Goal: Transaction & Acquisition: Purchase product/service

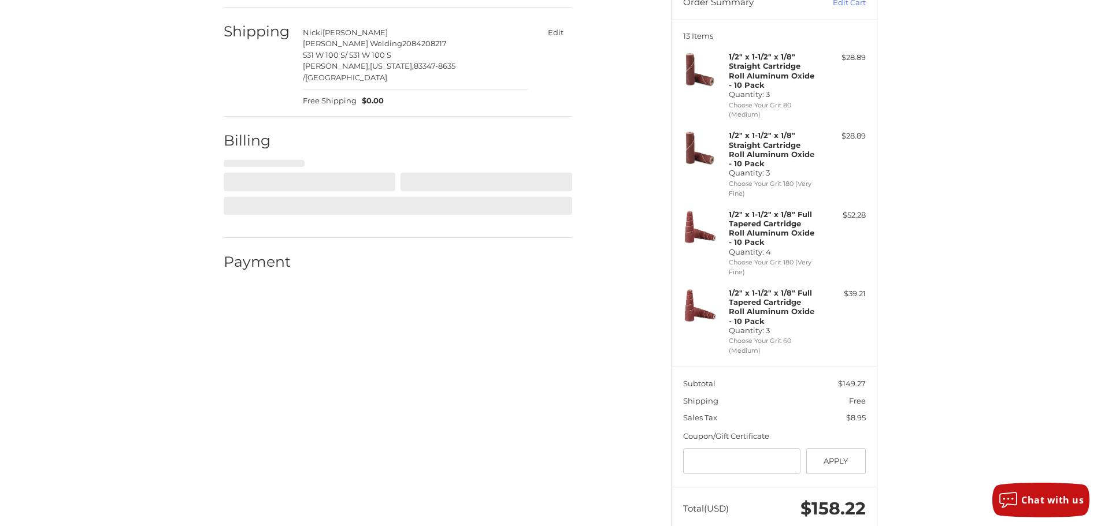
scroll to position [311, 0]
select select "**"
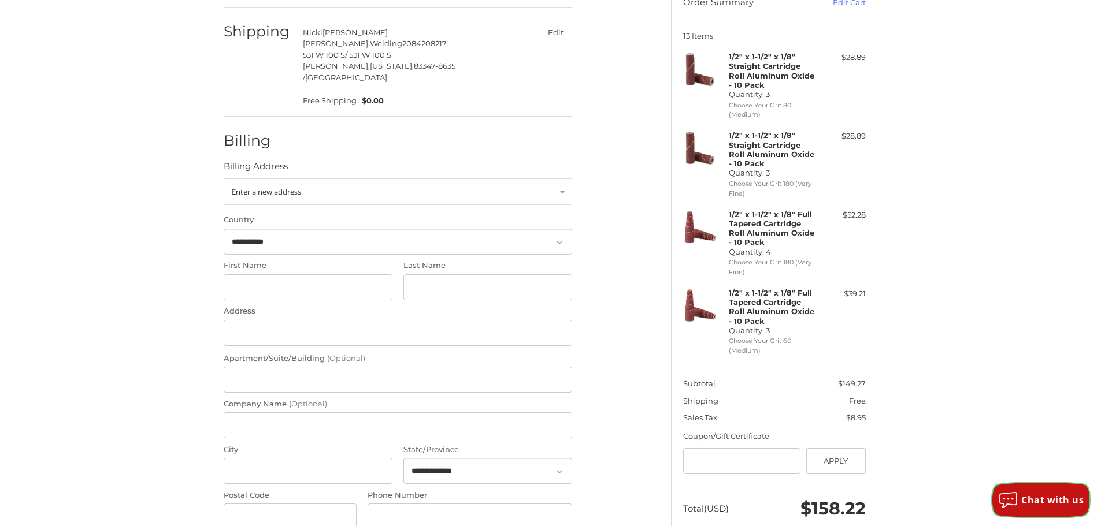
click at [1047, 502] on span "Chat with us" at bounding box center [1052, 500] width 62 height 13
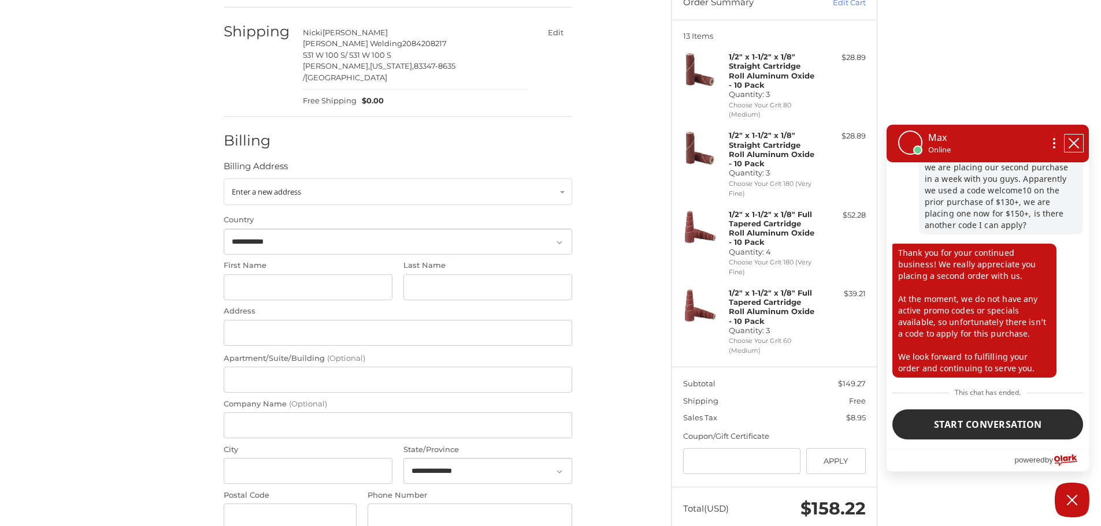
click at [1075, 142] on icon "close chatbox" at bounding box center [1074, 144] width 12 height 12
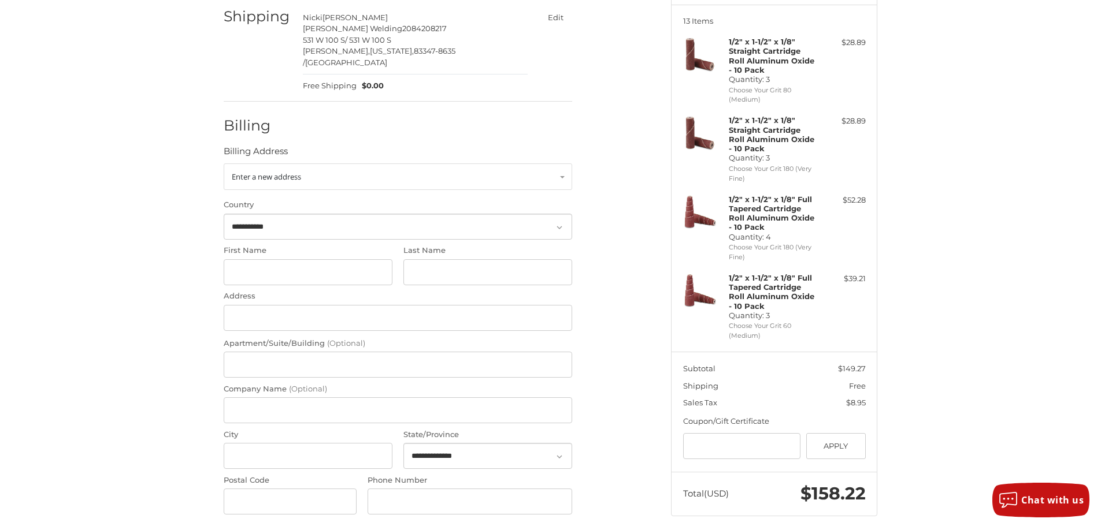
scroll to position [143, 0]
click at [420, 164] on link "Enter a new address" at bounding box center [398, 177] width 348 height 27
click at [262, 220] on span "Wartluft" at bounding box center [287, 224] width 65 height 9
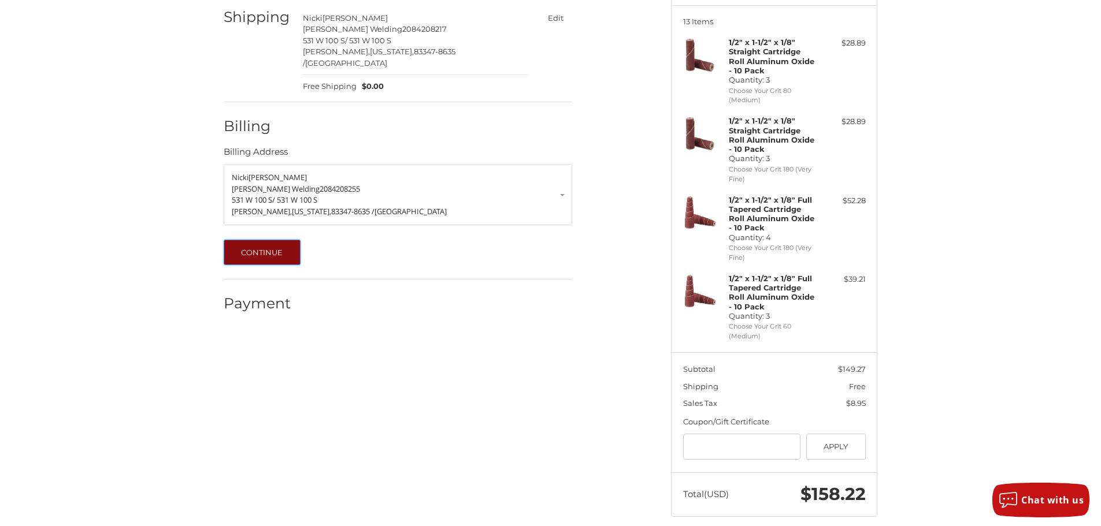
click at [244, 243] on button "Continue" at bounding box center [262, 252] width 77 height 25
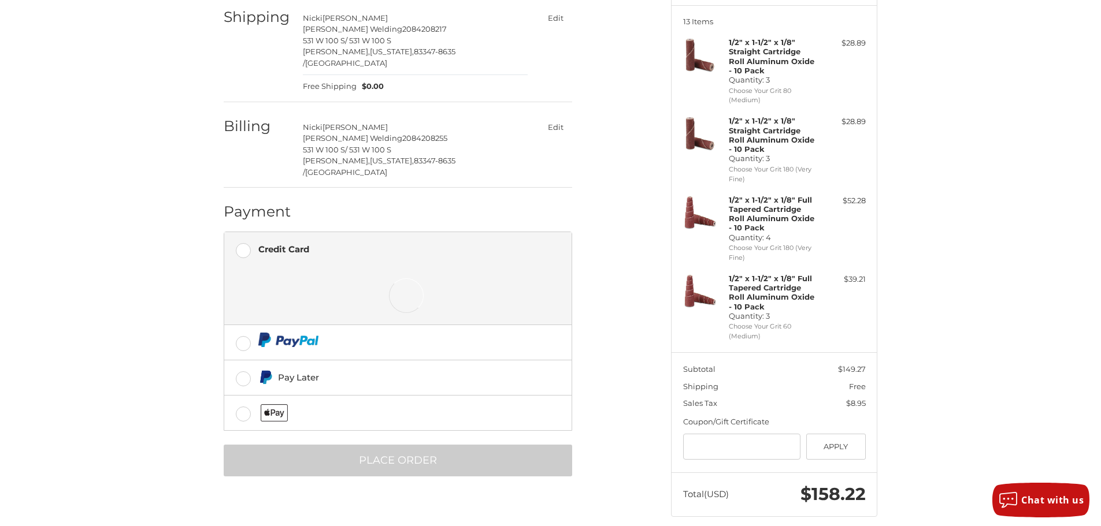
scroll to position [156, 0]
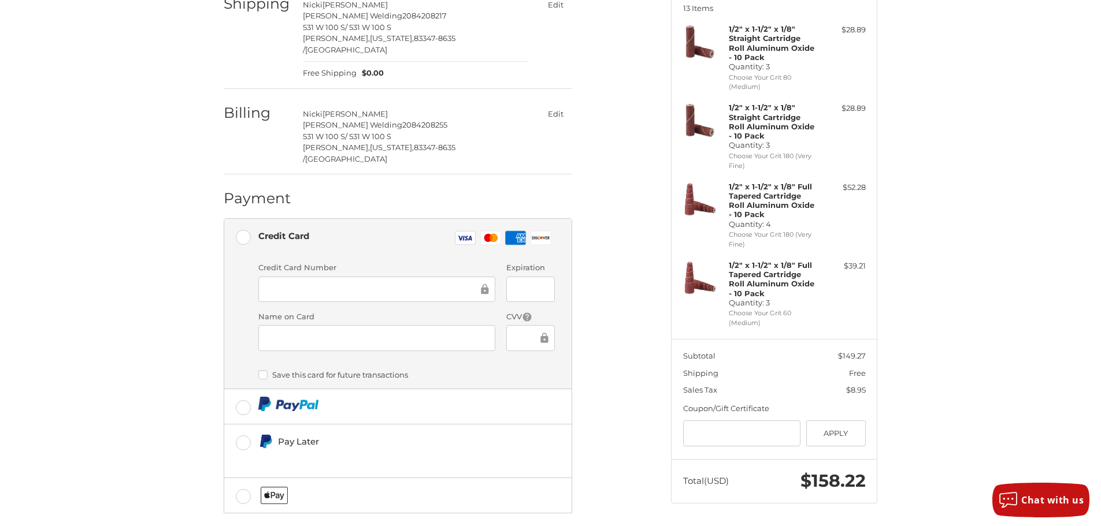
click at [372, 277] on div at bounding box center [376, 290] width 237 height 26
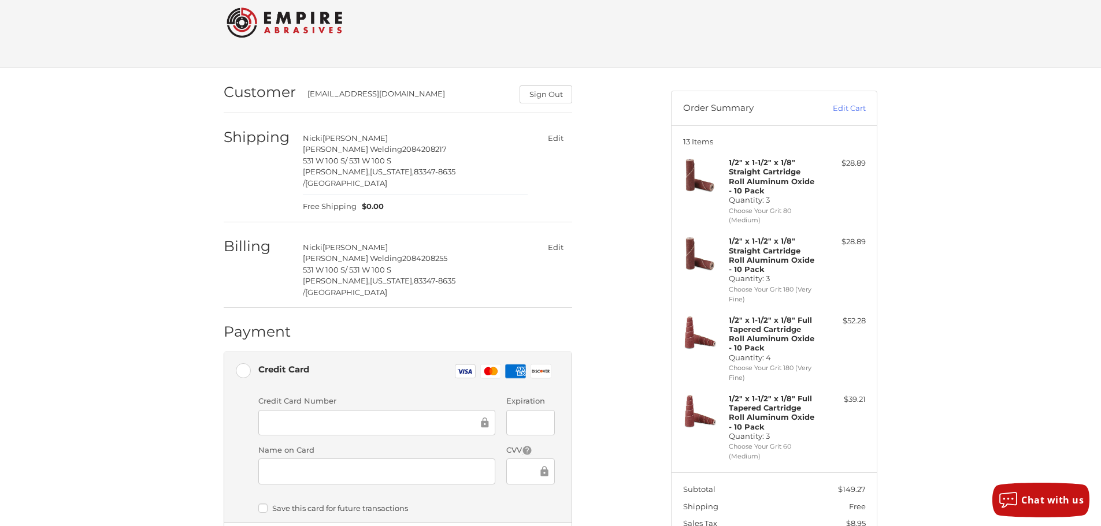
scroll to position [21, 0]
click at [556, 138] on button "Edit" at bounding box center [556, 139] width 34 height 17
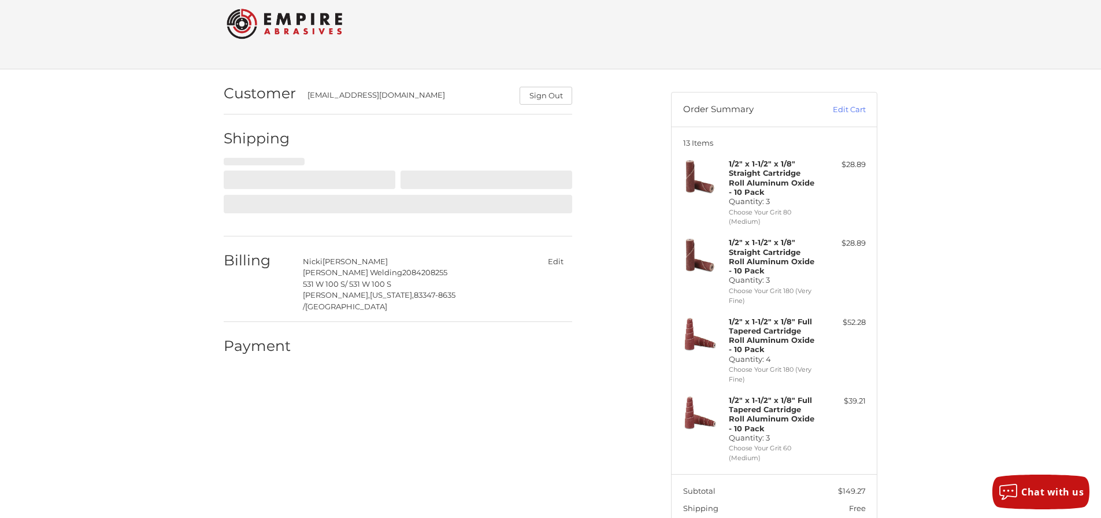
select select "**"
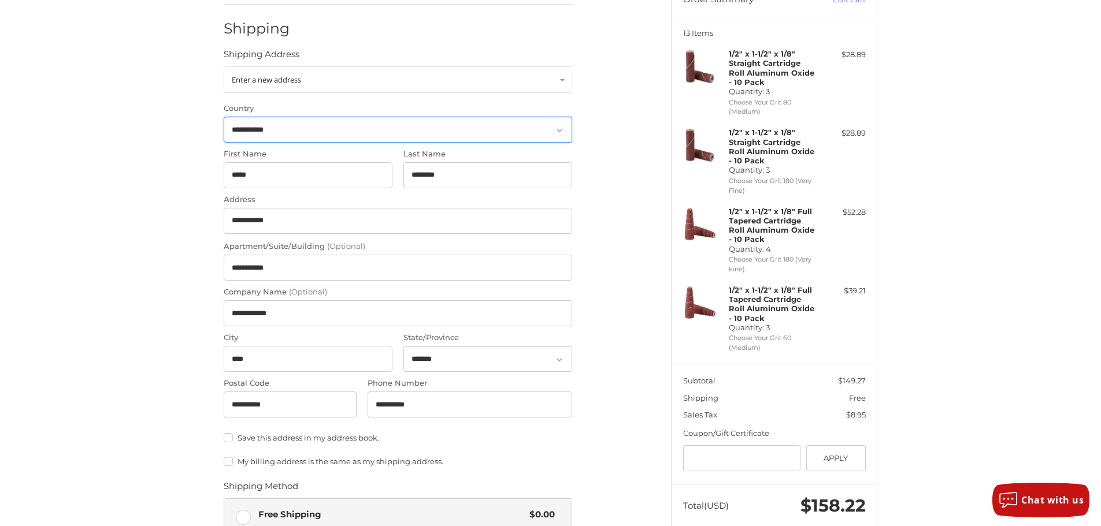
scroll to position [136, 0]
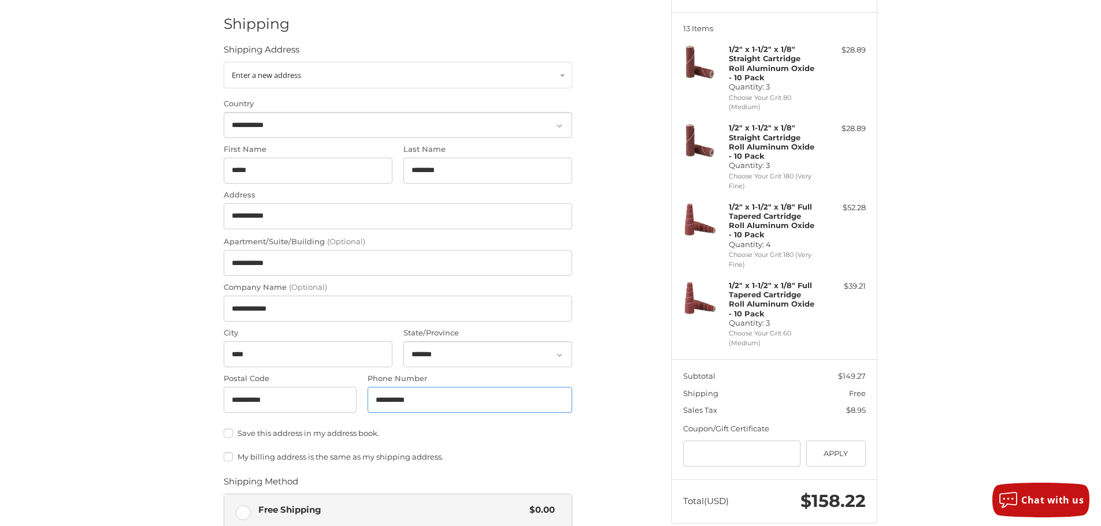
drag, startPoint x: 441, startPoint y: 406, endPoint x: 347, endPoint y: 399, distance: 95.0
click at [347, 399] on div "**********" at bounding box center [398, 258] width 360 height 321
drag, startPoint x: 437, startPoint y: 403, endPoint x: 463, endPoint y: 400, distance: 26.1
click at [437, 403] on input "*****" at bounding box center [470, 400] width 205 height 26
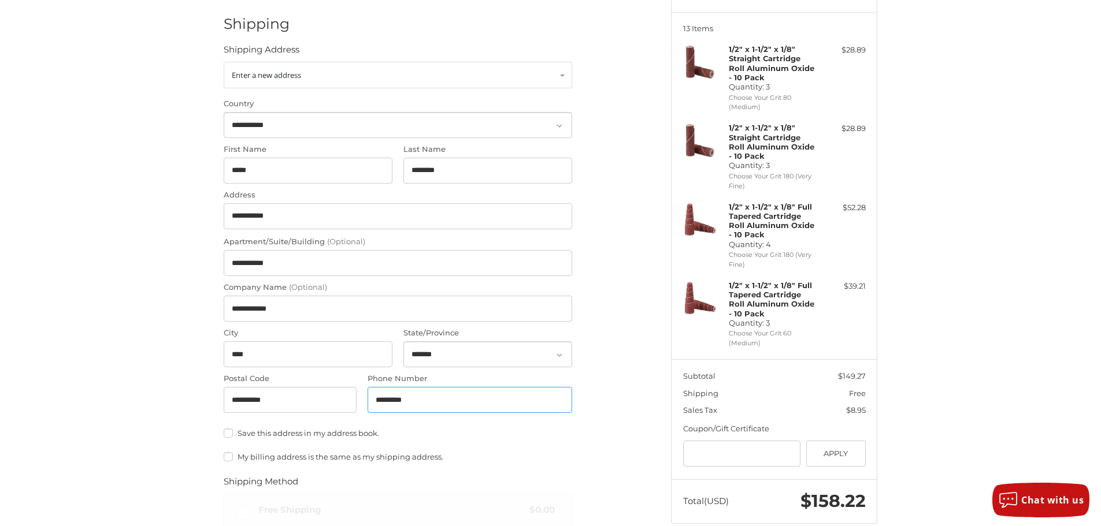
type input "*********"
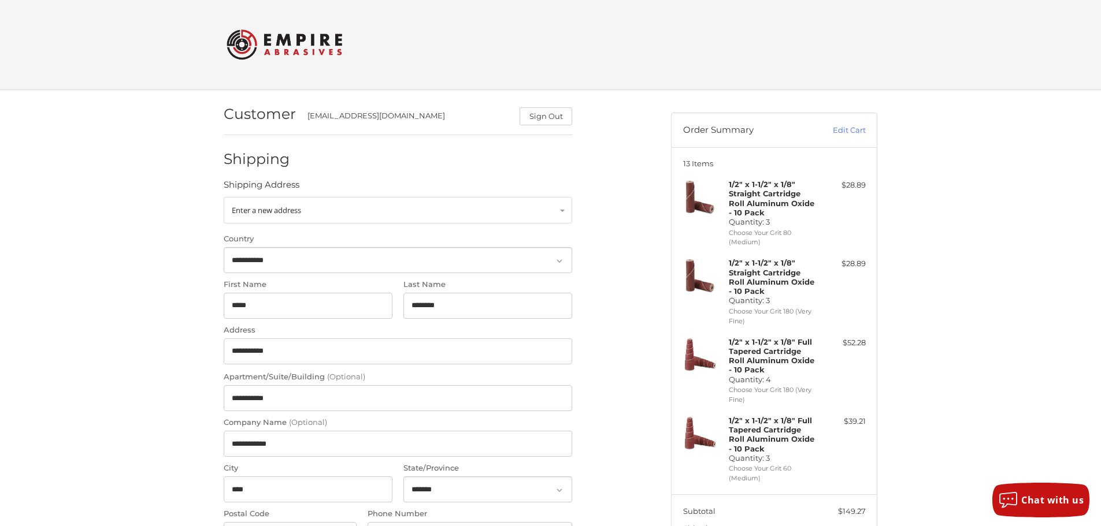
scroll to position [0, 0]
click at [847, 128] on link "Edit Cart" at bounding box center [836, 131] width 58 height 12
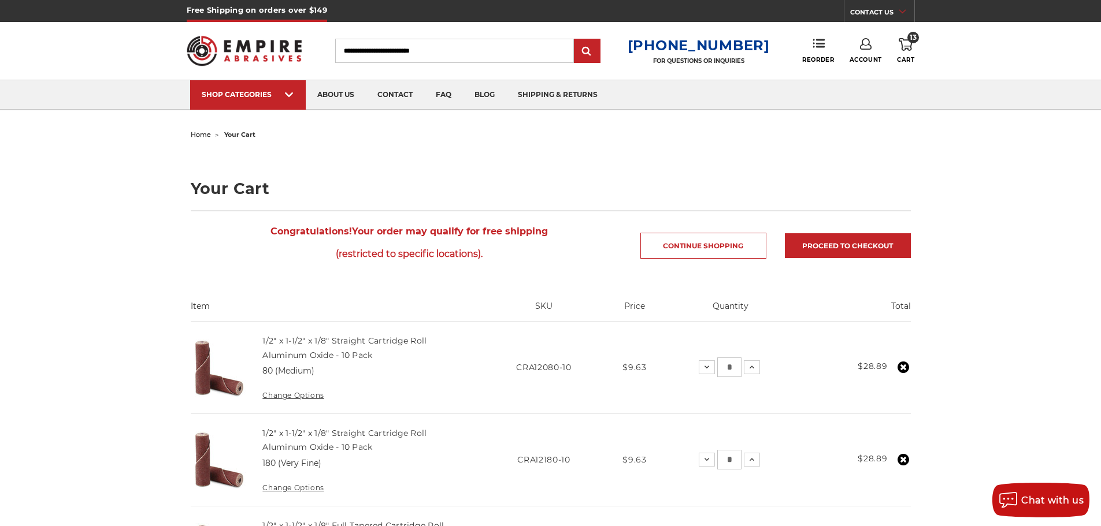
click at [463, 42] on input "Search" at bounding box center [454, 51] width 239 height 24
type input "*"
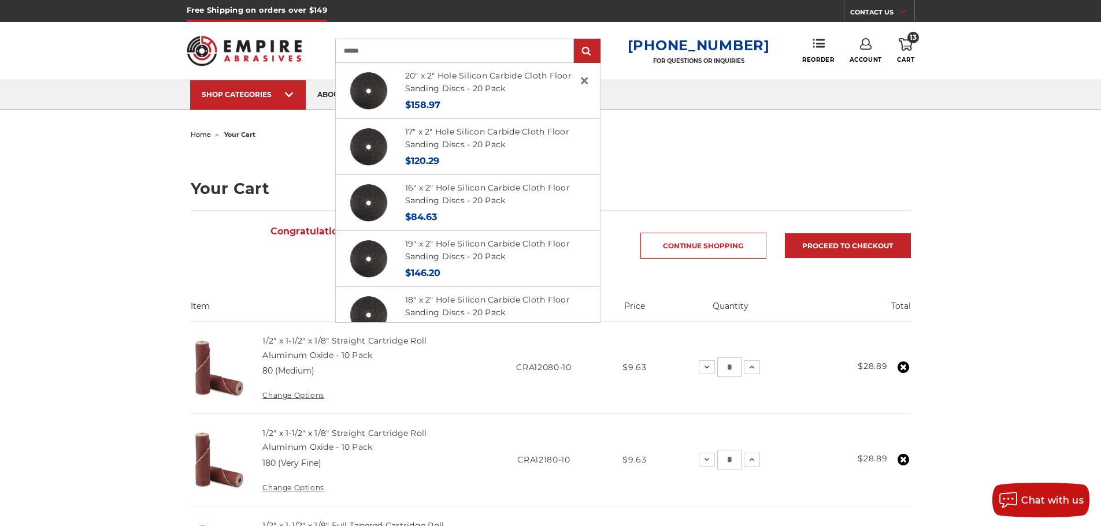
type input "*****"
click at [576, 40] on input "submit" at bounding box center [587, 51] width 23 height 23
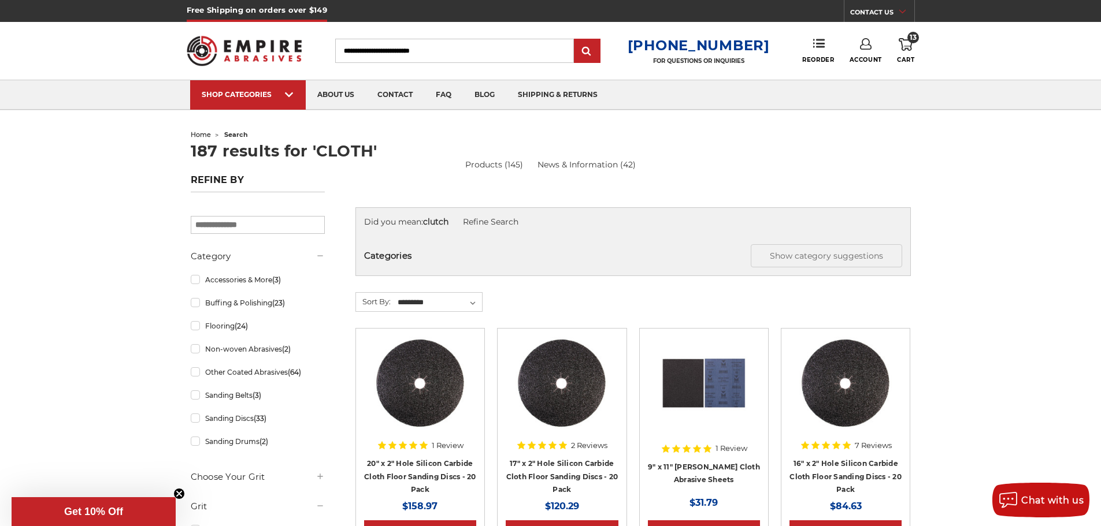
click at [906, 44] on icon at bounding box center [906, 44] width 14 height 13
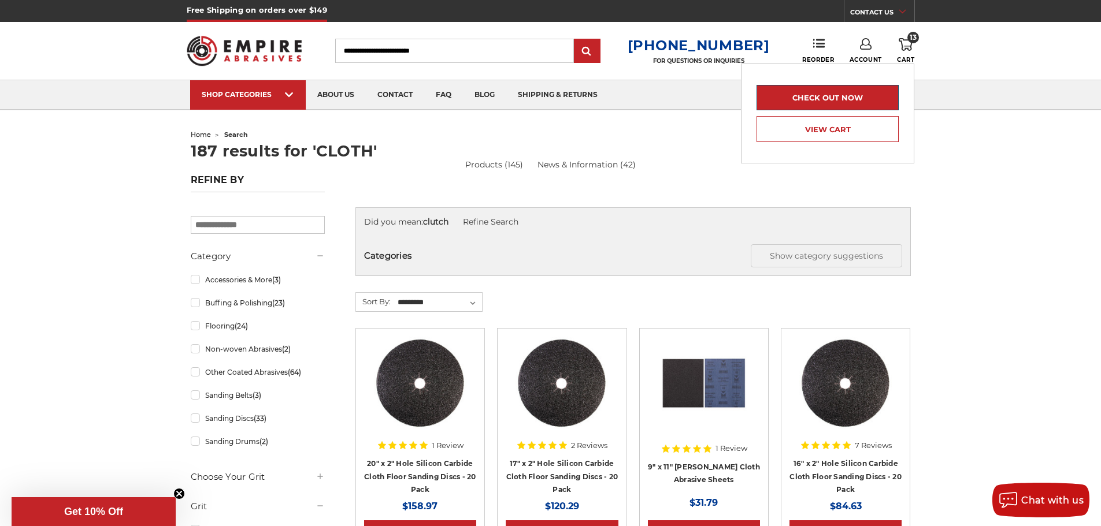
click at [842, 102] on link "Check out now" at bounding box center [827, 97] width 142 height 25
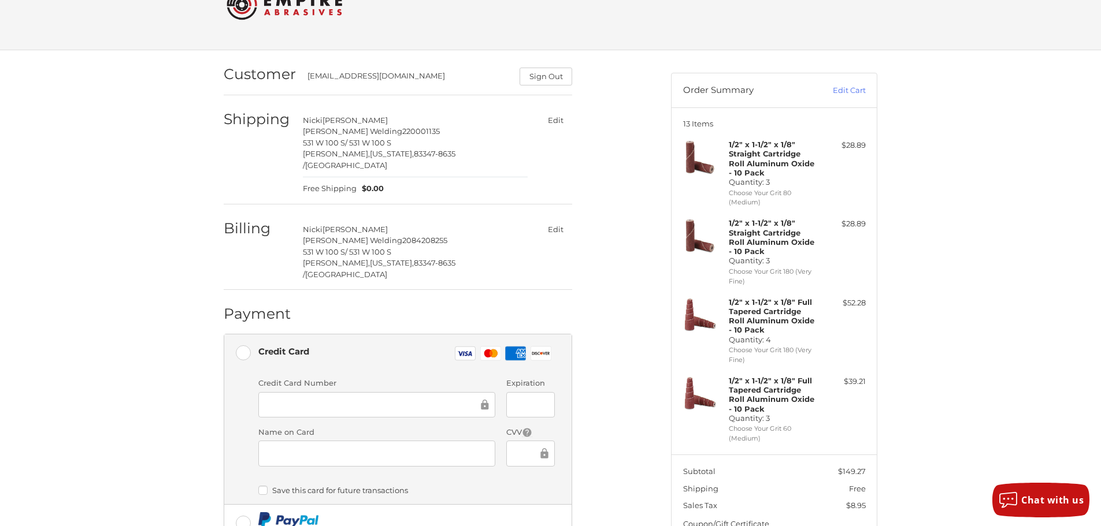
scroll to position [21, 0]
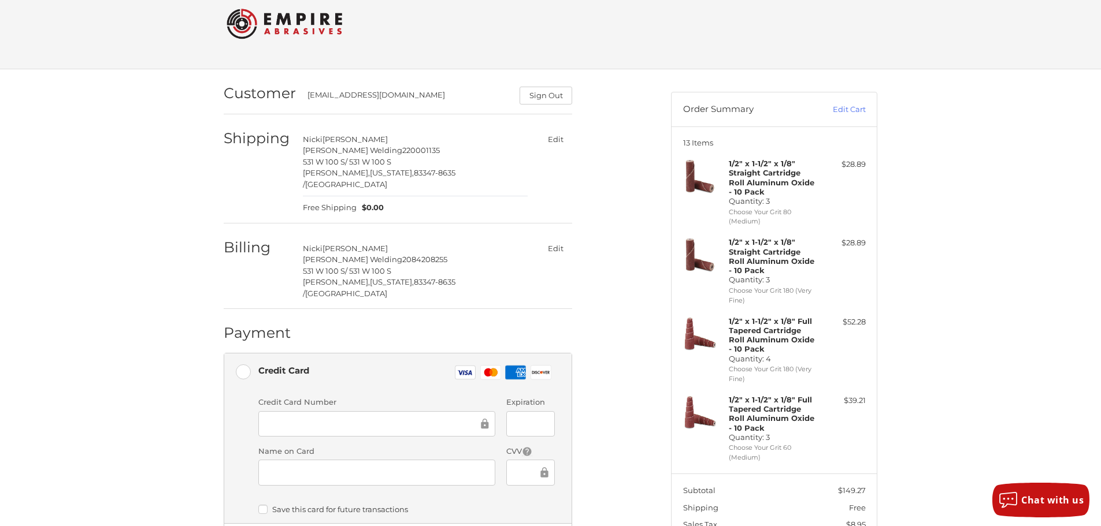
click at [332, 135] on span "Wartluft" at bounding box center [354, 139] width 65 height 9
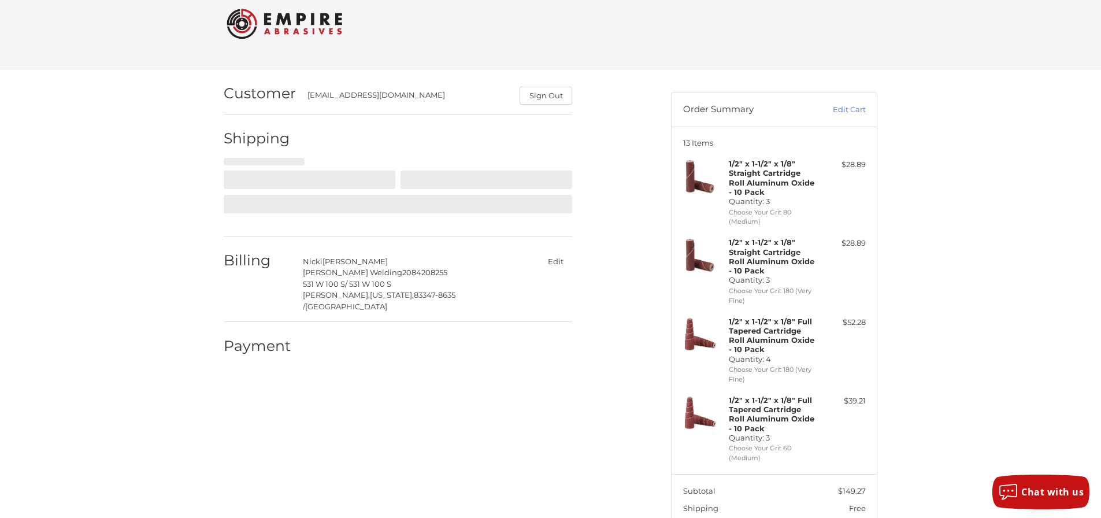
select select "**"
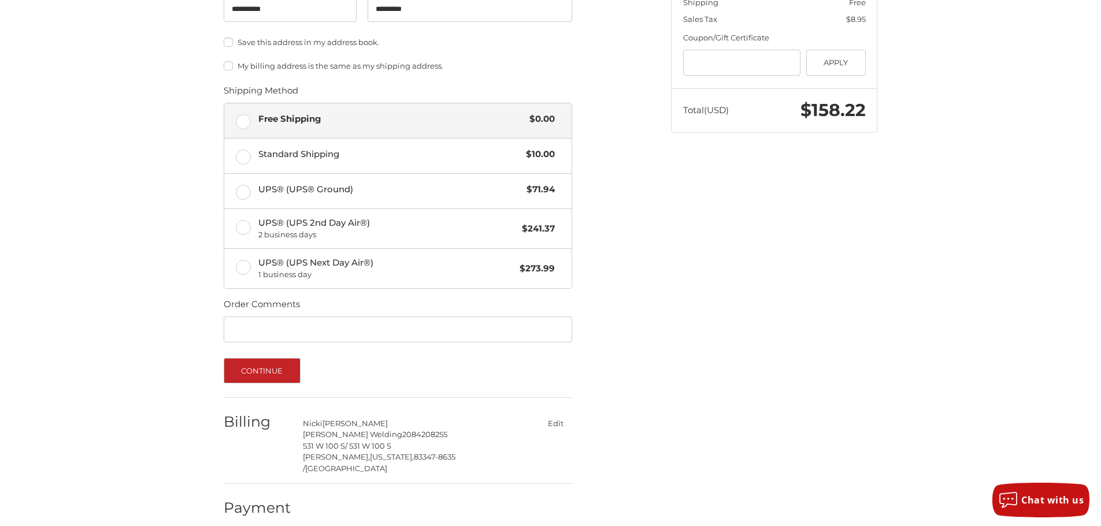
scroll to position [529, 0]
click at [259, 374] on button "Continue" at bounding box center [262, 369] width 77 height 25
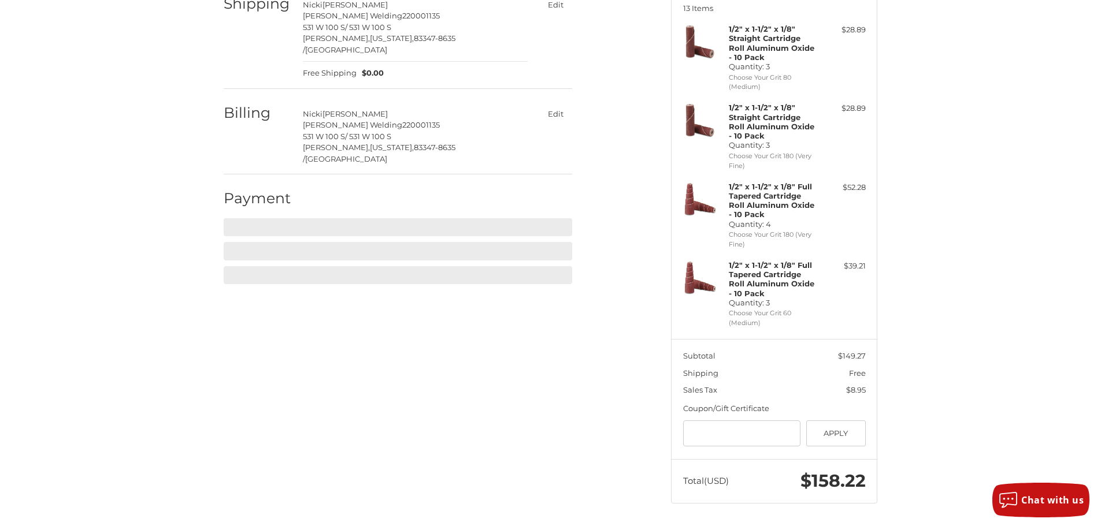
scroll to position [156, 0]
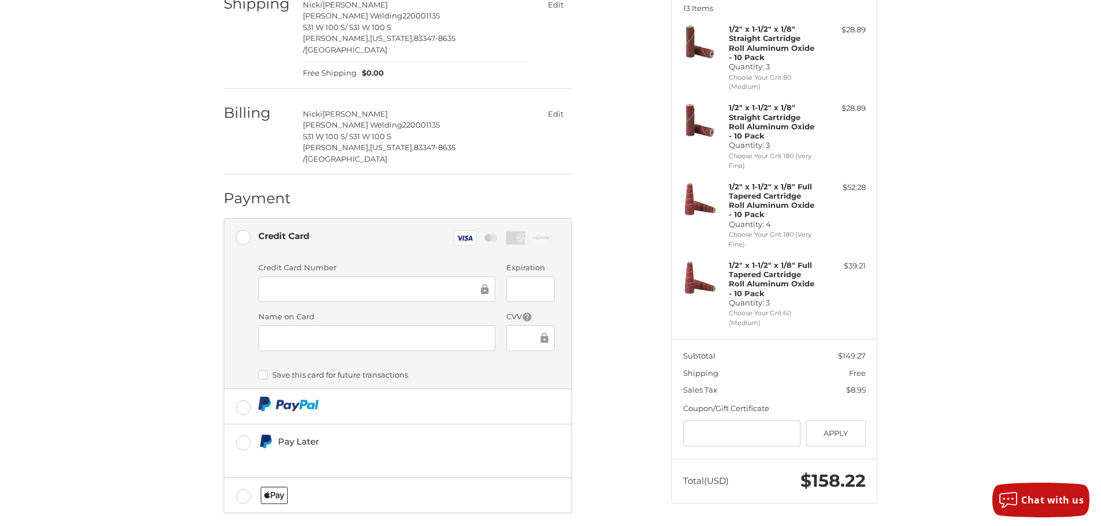
click at [455, 325] on div at bounding box center [376, 338] width 237 height 26
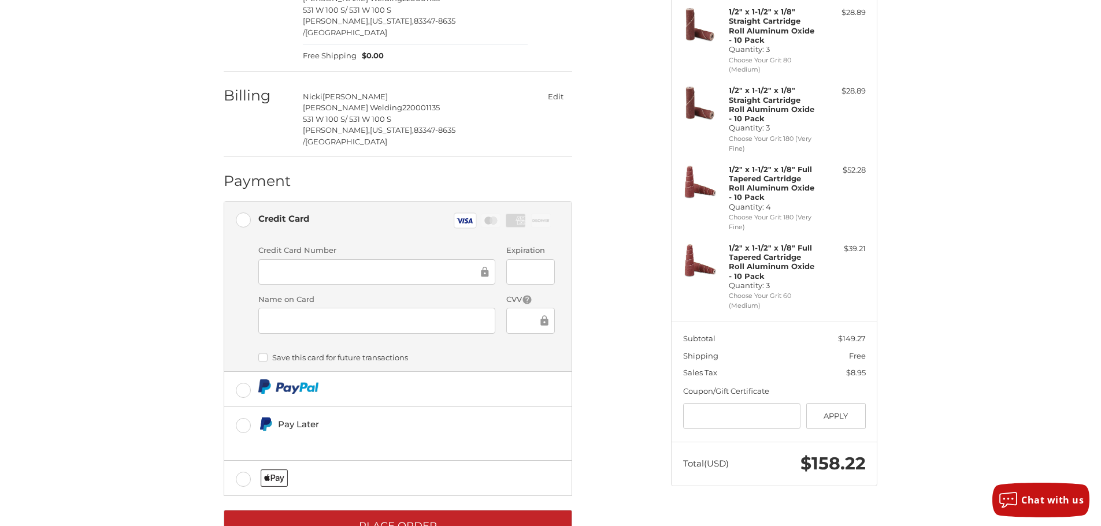
scroll to position [192, 0]
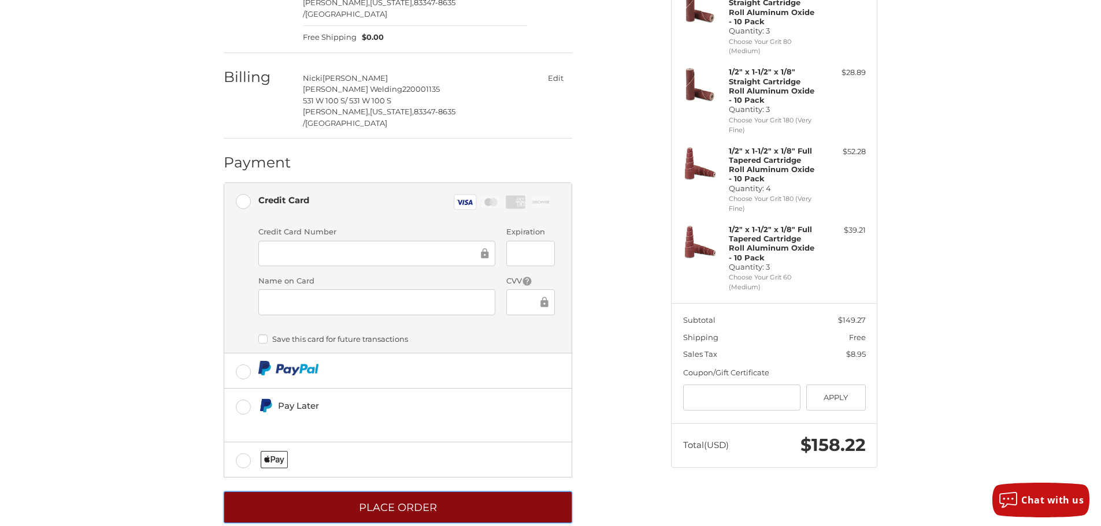
click at [452, 492] on button "Place Order" at bounding box center [398, 508] width 348 height 32
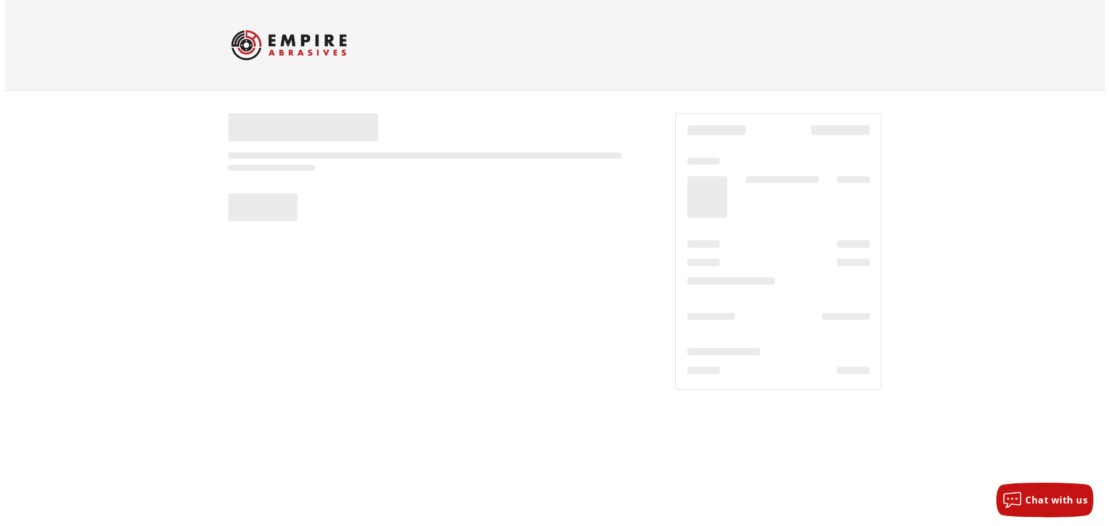
scroll to position [0, 0]
